Goal: Task Accomplishment & Management: Use online tool/utility

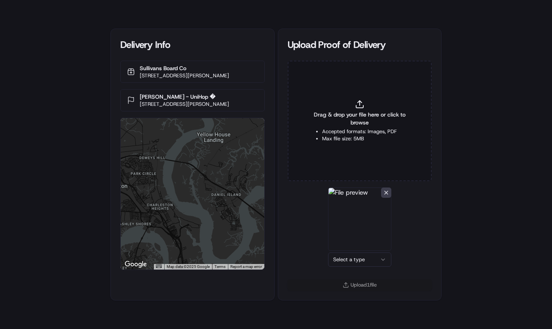
click at [360, 250] on img at bounding box center [359, 218] width 63 height 63
click at [360, 257] on html "Delivery Info Sullivans Board Co [STREET_ADDRESS][PERSON_NAME] [PERSON_NAME] - …" at bounding box center [276, 164] width 552 height 329
click at [361, 283] on button "Upload 1 file" at bounding box center [360, 284] width 145 height 11
